Goal: Task Accomplishment & Management: Manage account settings

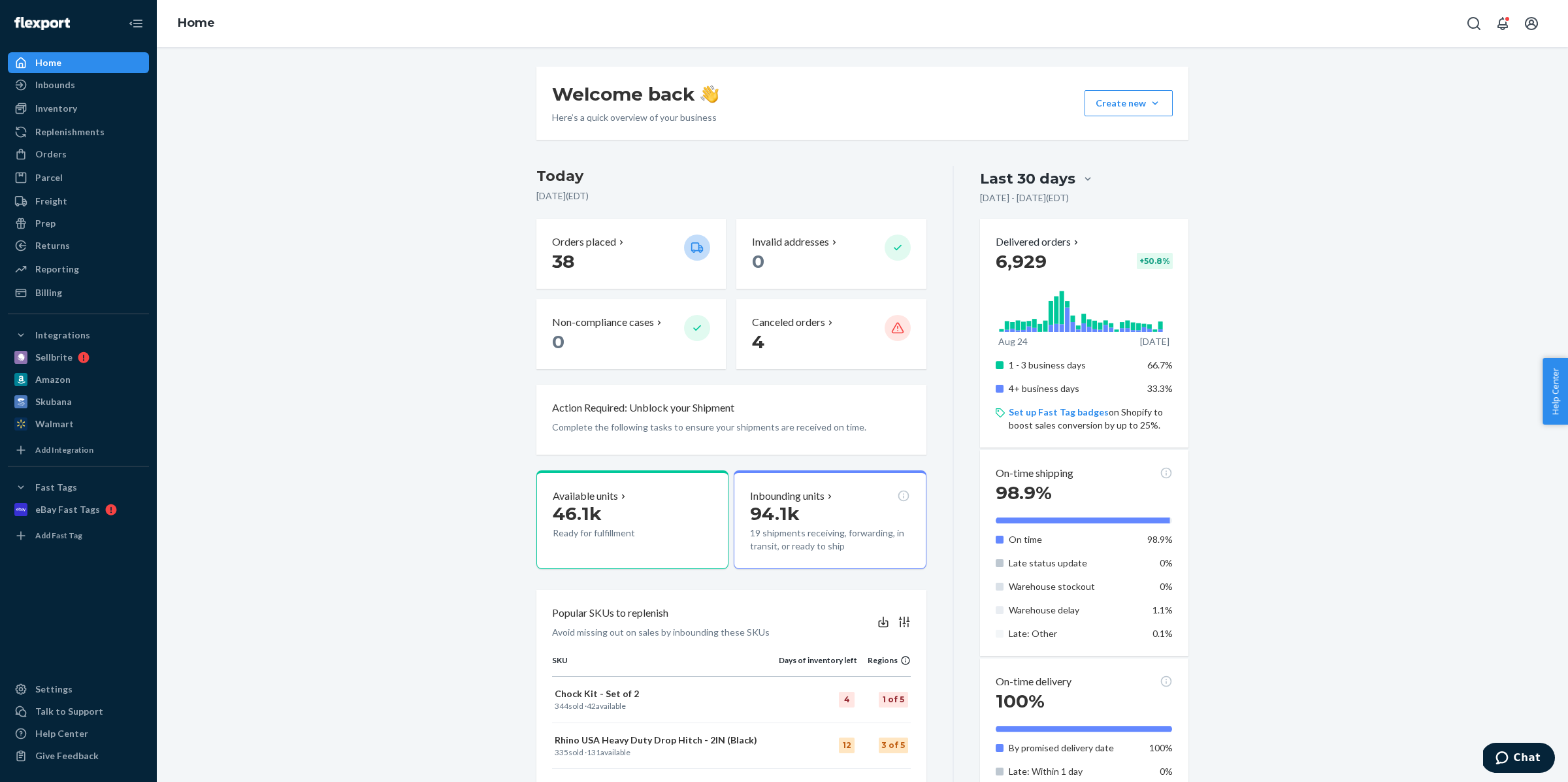
click at [305, 397] on div "Welcome back Here’s a quick overview of your business Create new Create new inb…" at bounding box center [862, 649] width 1392 height 1165
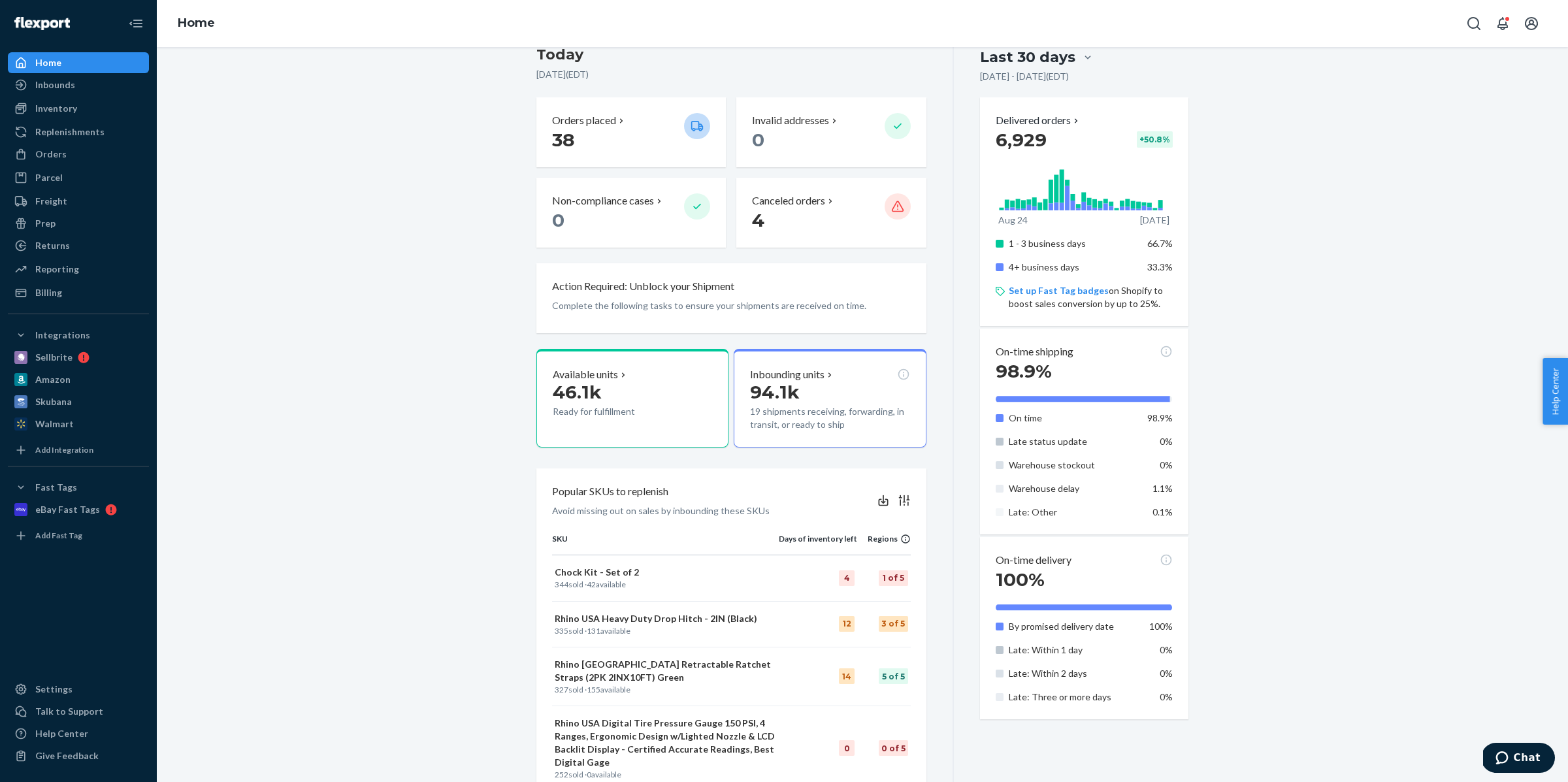
scroll to position [119, 0]
click at [48, 685] on div "Settings" at bounding box center [54, 689] width 37 height 13
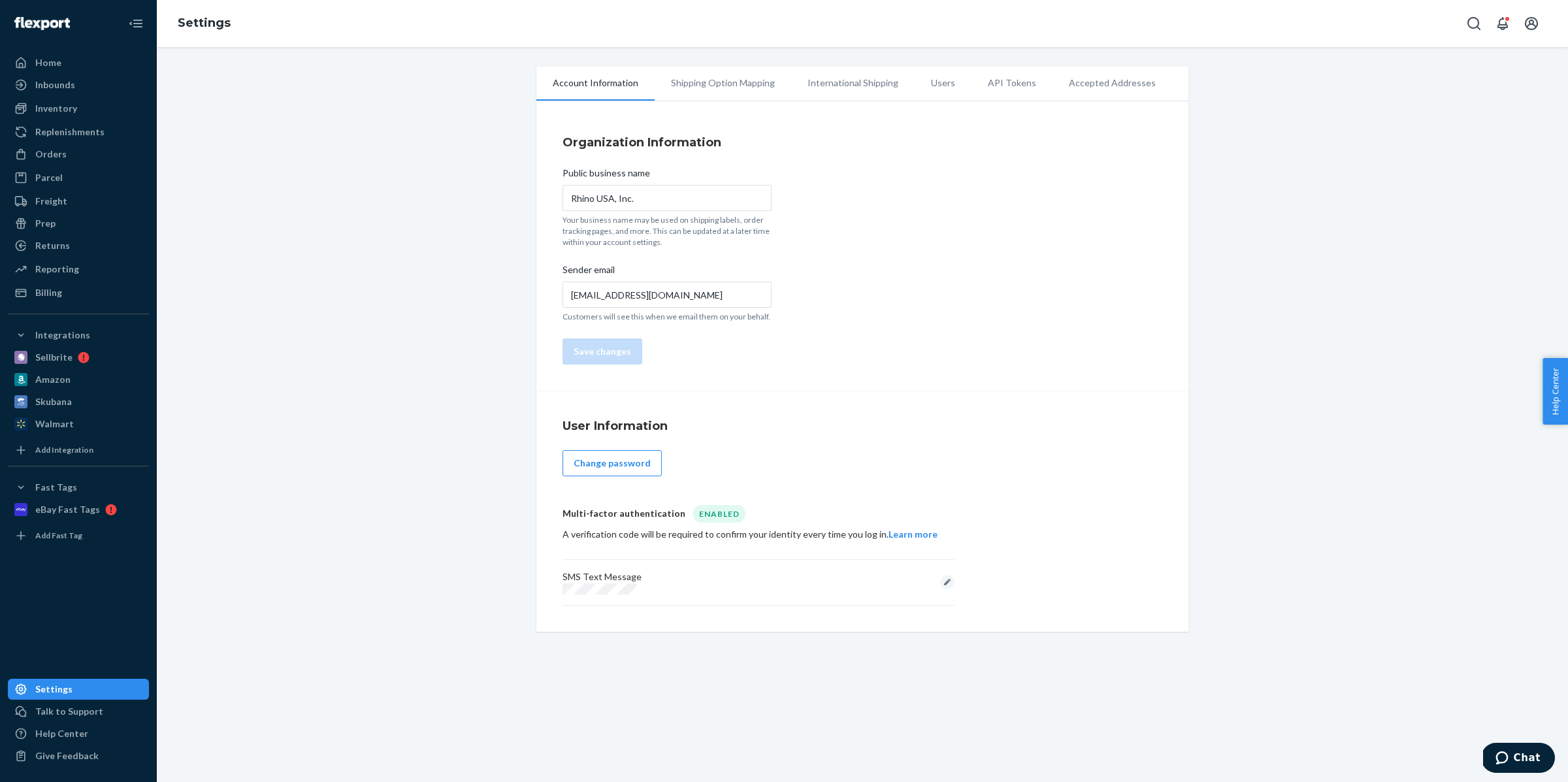
click at [742, 83] on li "Shipping Option Mapping" at bounding box center [723, 83] width 136 height 33
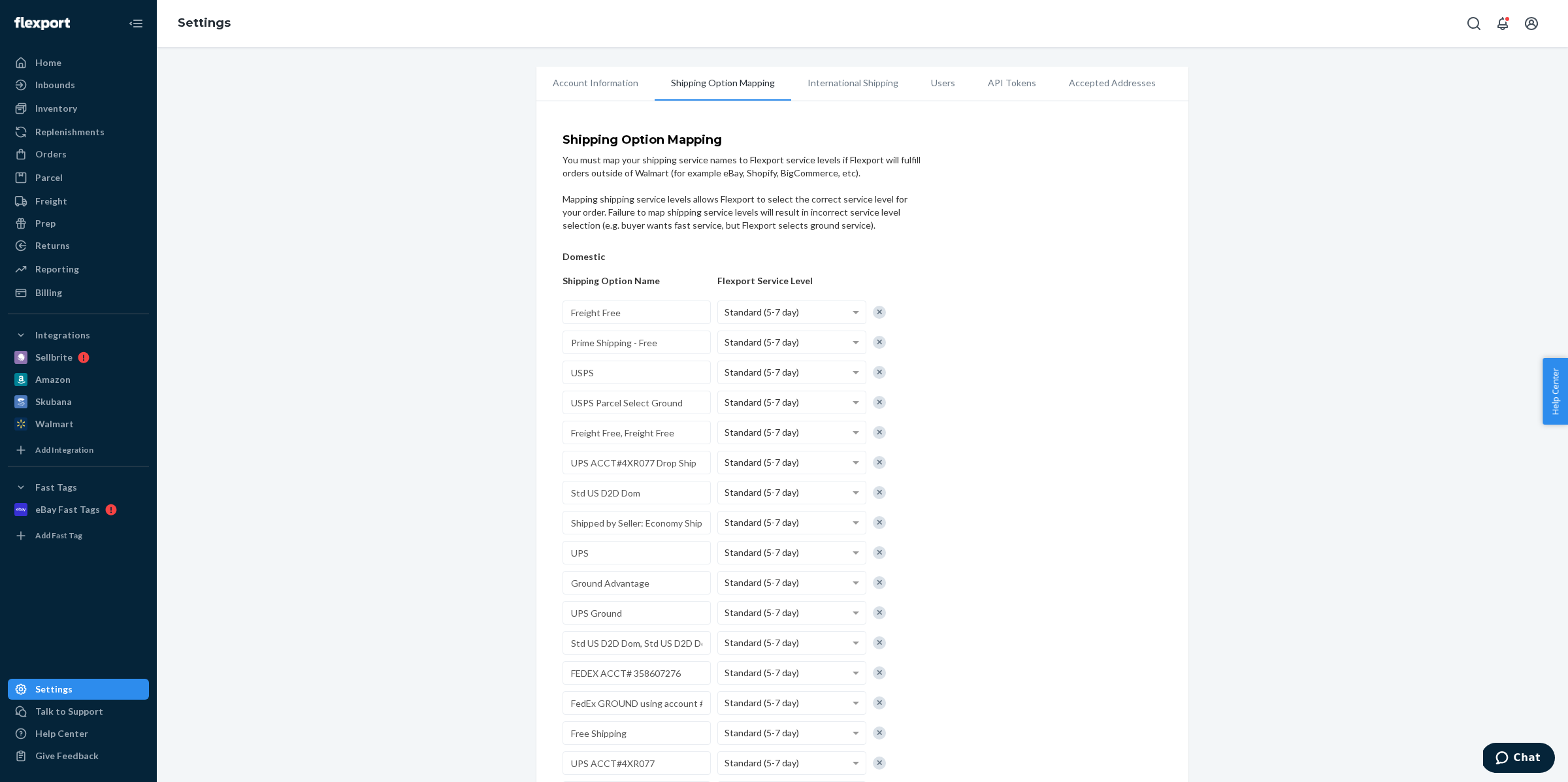
click at [861, 83] on li "International Shipping" at bounding box center [853, 83] width 124 height 33
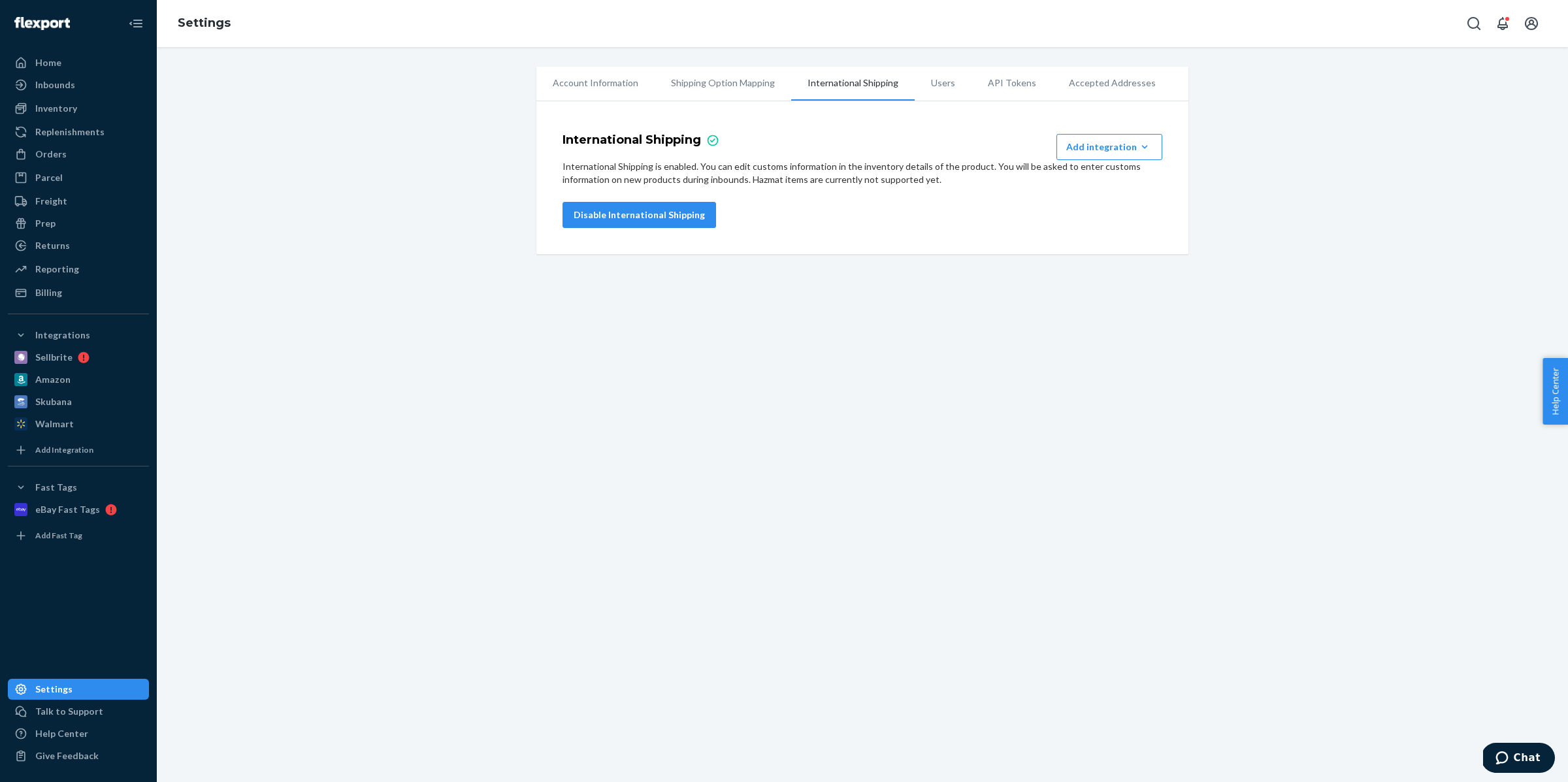
click at [958, 80] on li "Users" at bounding box center [943, 83] width 57 height 33
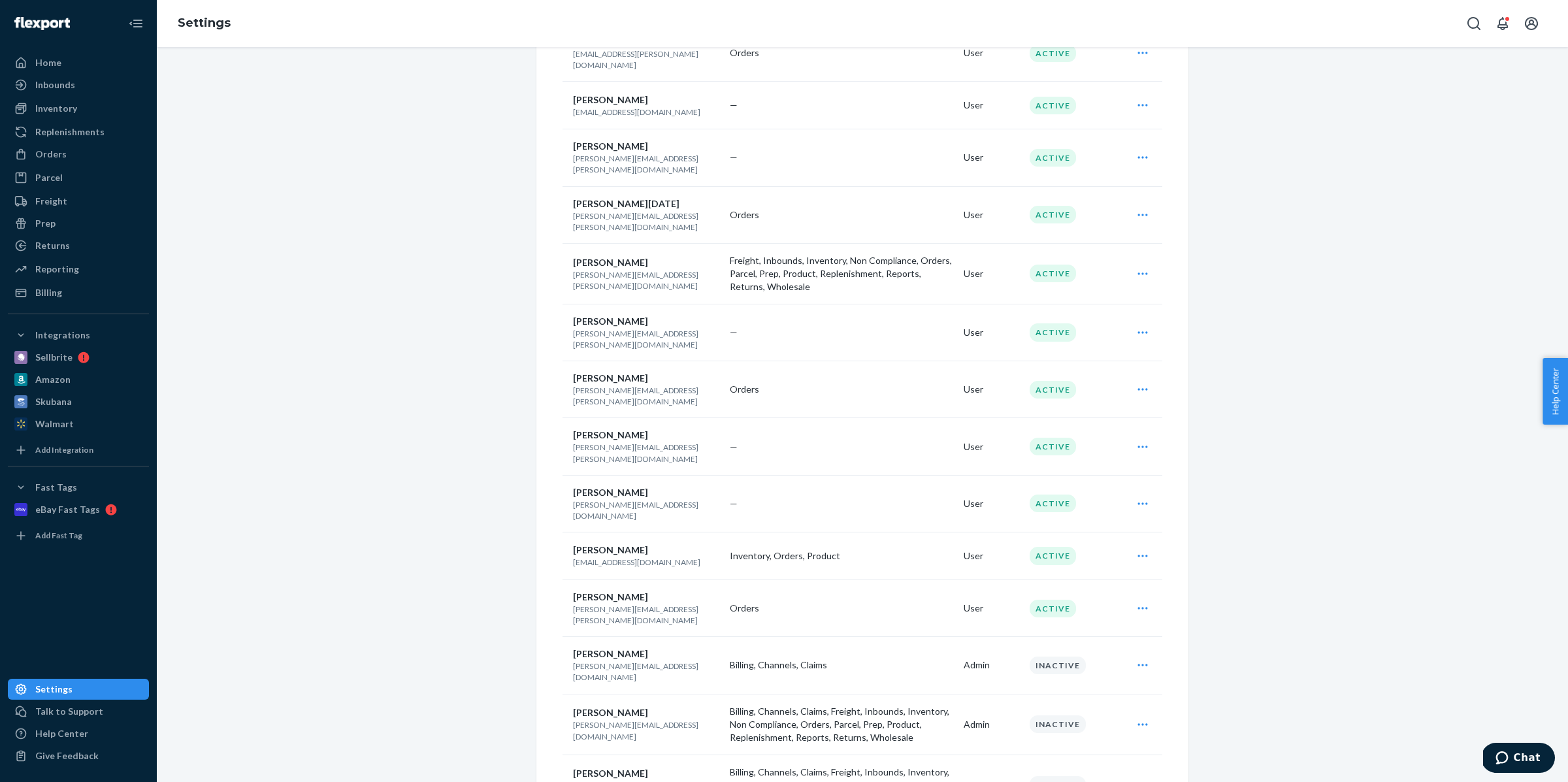
scroll to position [1357, 0]
